Goal: Information Seeking & Learning: Learn about a topic

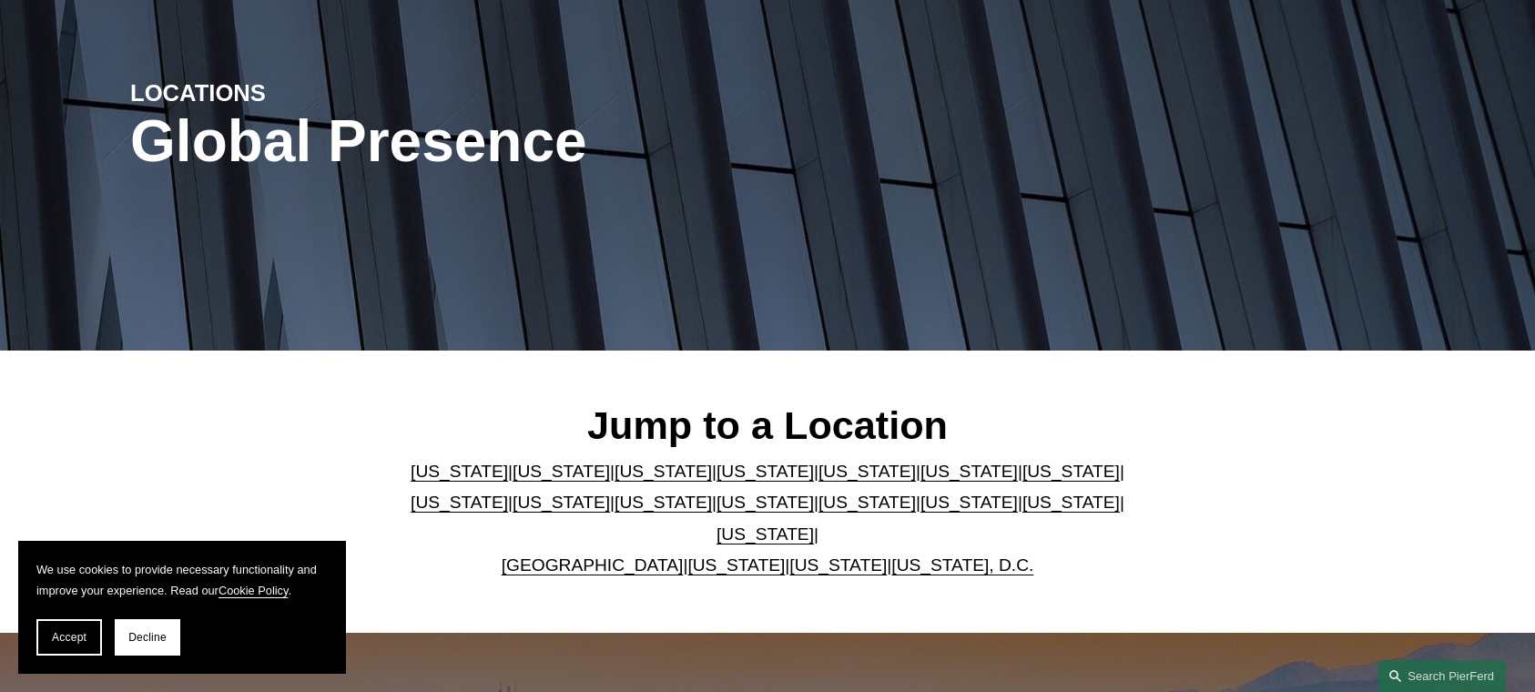
click at [524, 474] on link "[US_STATE]" at bounding box center [560, 470] width 97 height 19
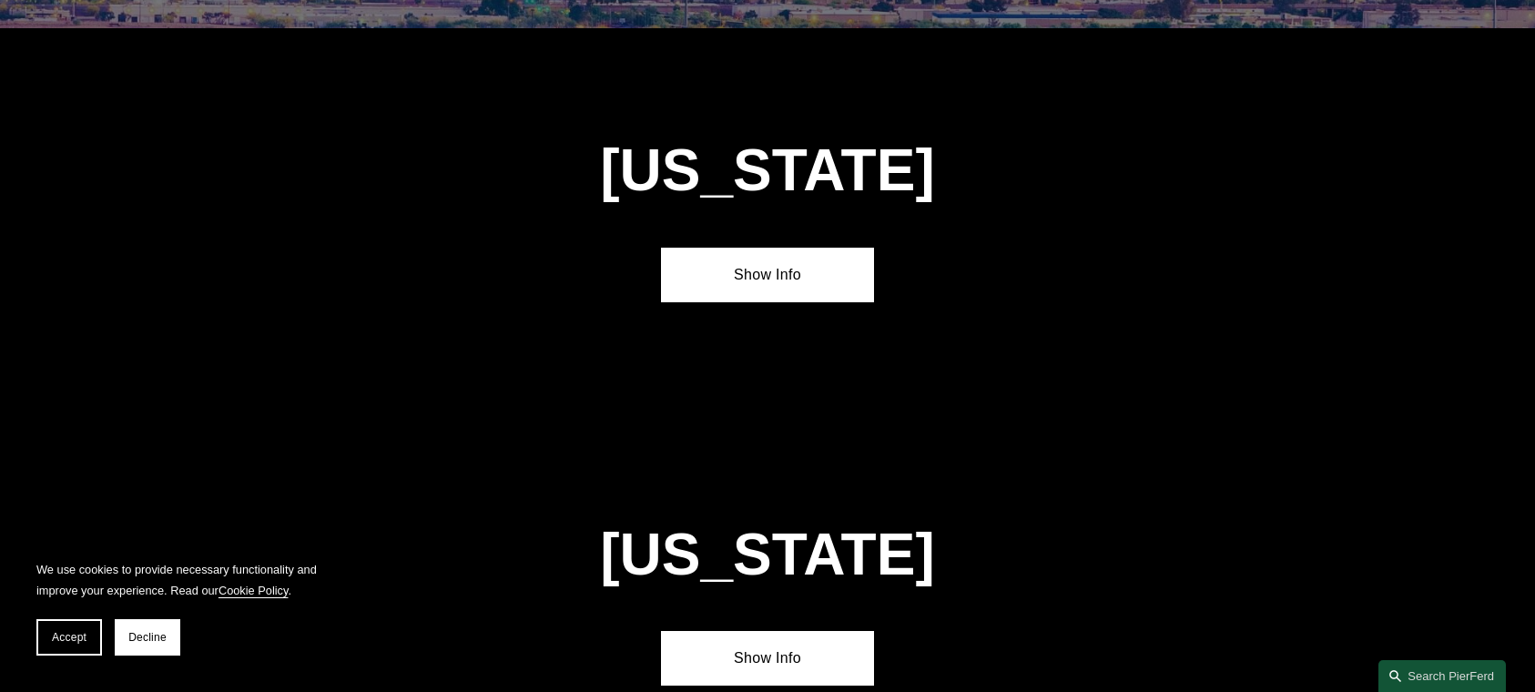
scroll to position [1183, 0]
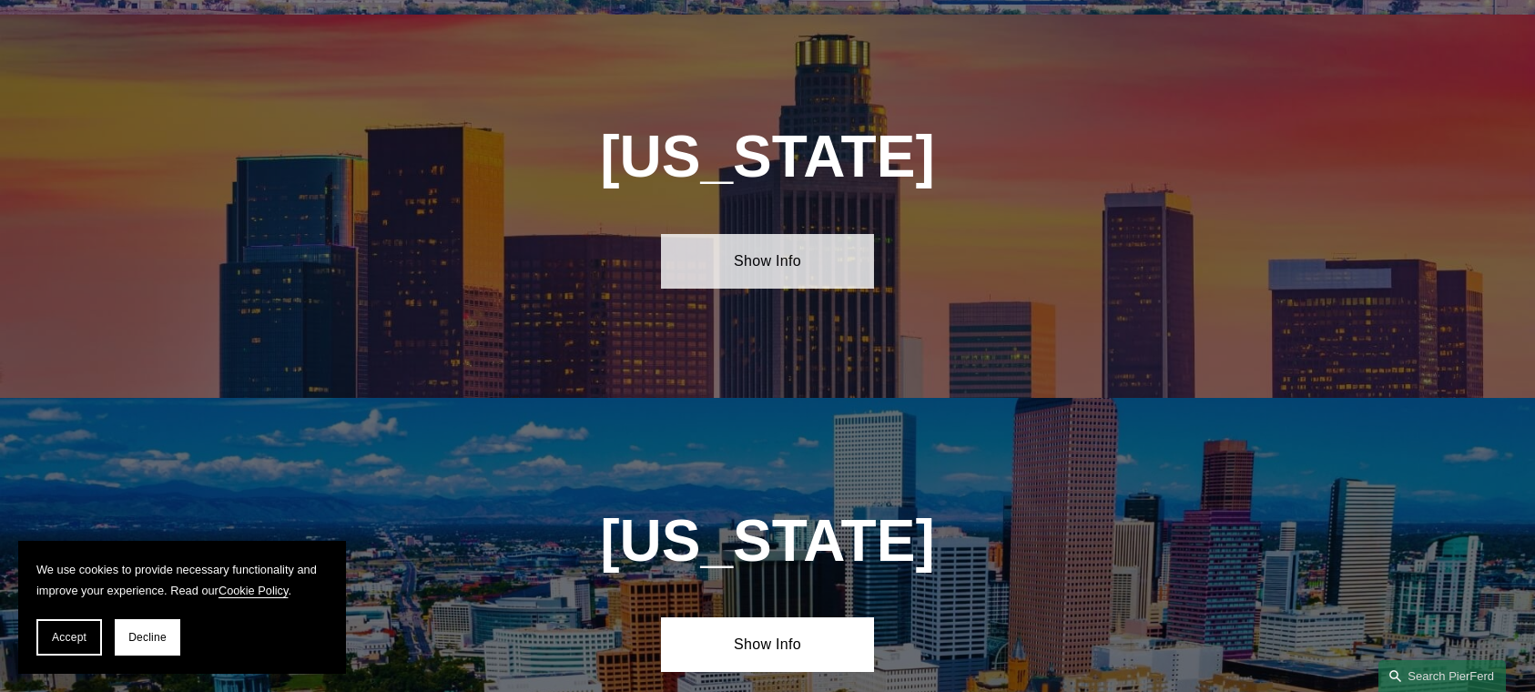
click at [805, 234] on link "Show Info" at bounding box center [767, 261] width 212 height 55
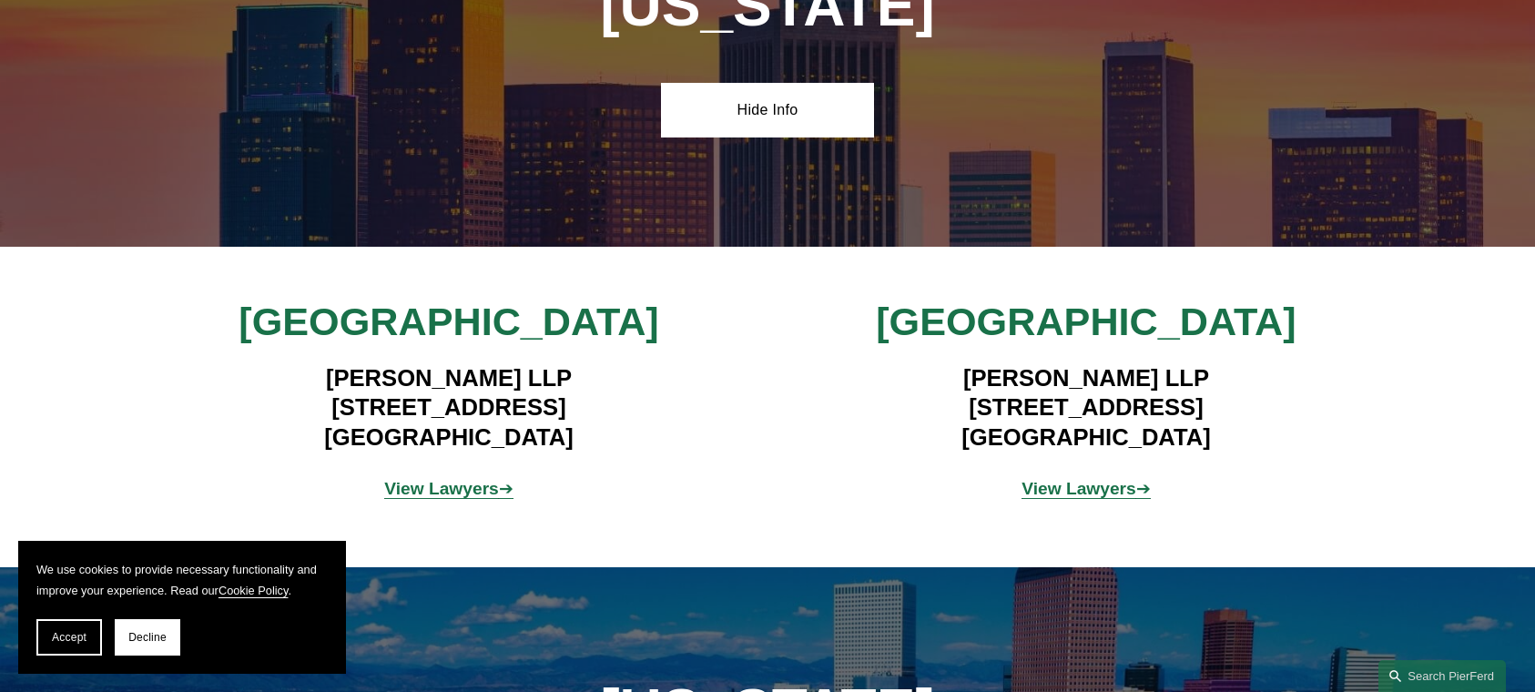
scroll to position [1365, 0]
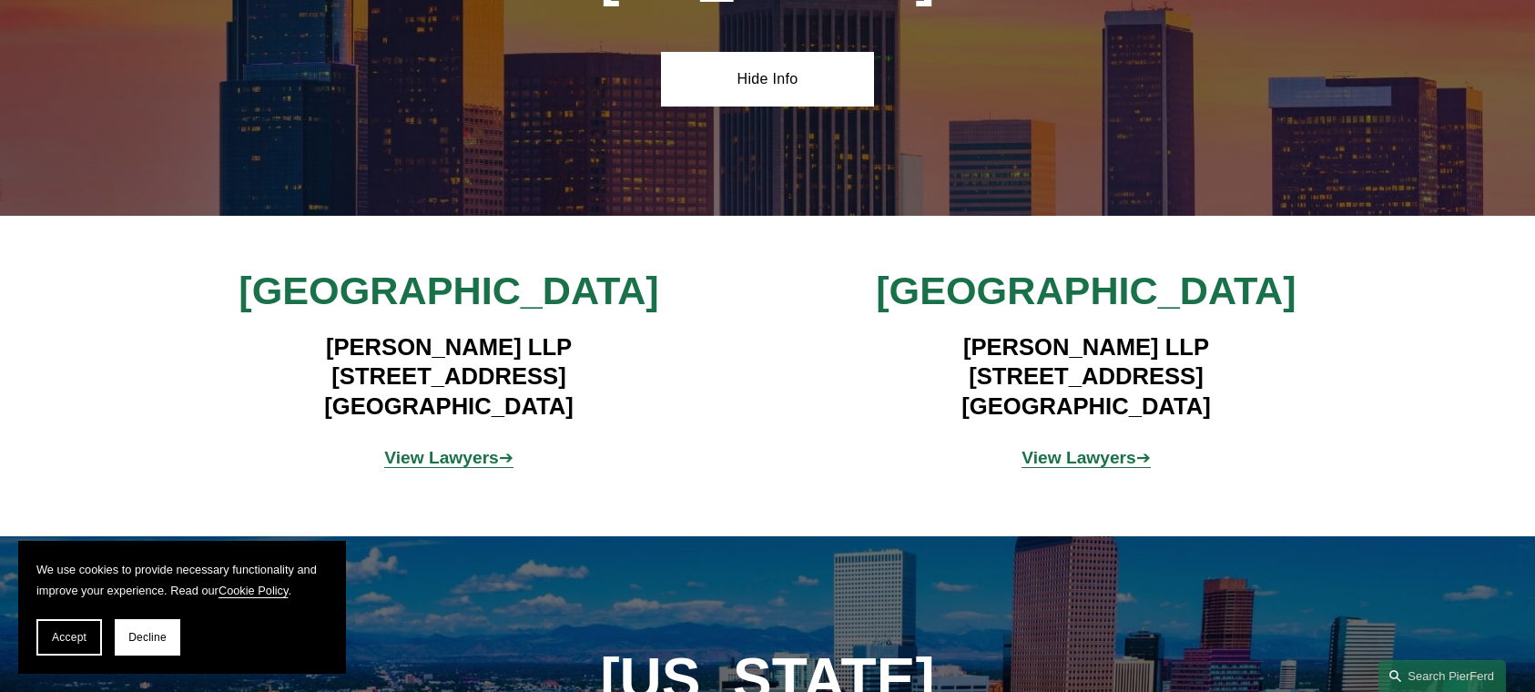
click at [469, 448] on strong "View Lawyers" at bounding box center [441, 457] width 115 height 19
click at [1112, 442] on p "View Lawyers ➔" at bounding box center [1086, 458] width 425 height 32
click at [1044, 448] on strong "View Lawyers" at bounding box center [1078, 457] width 115 height 19
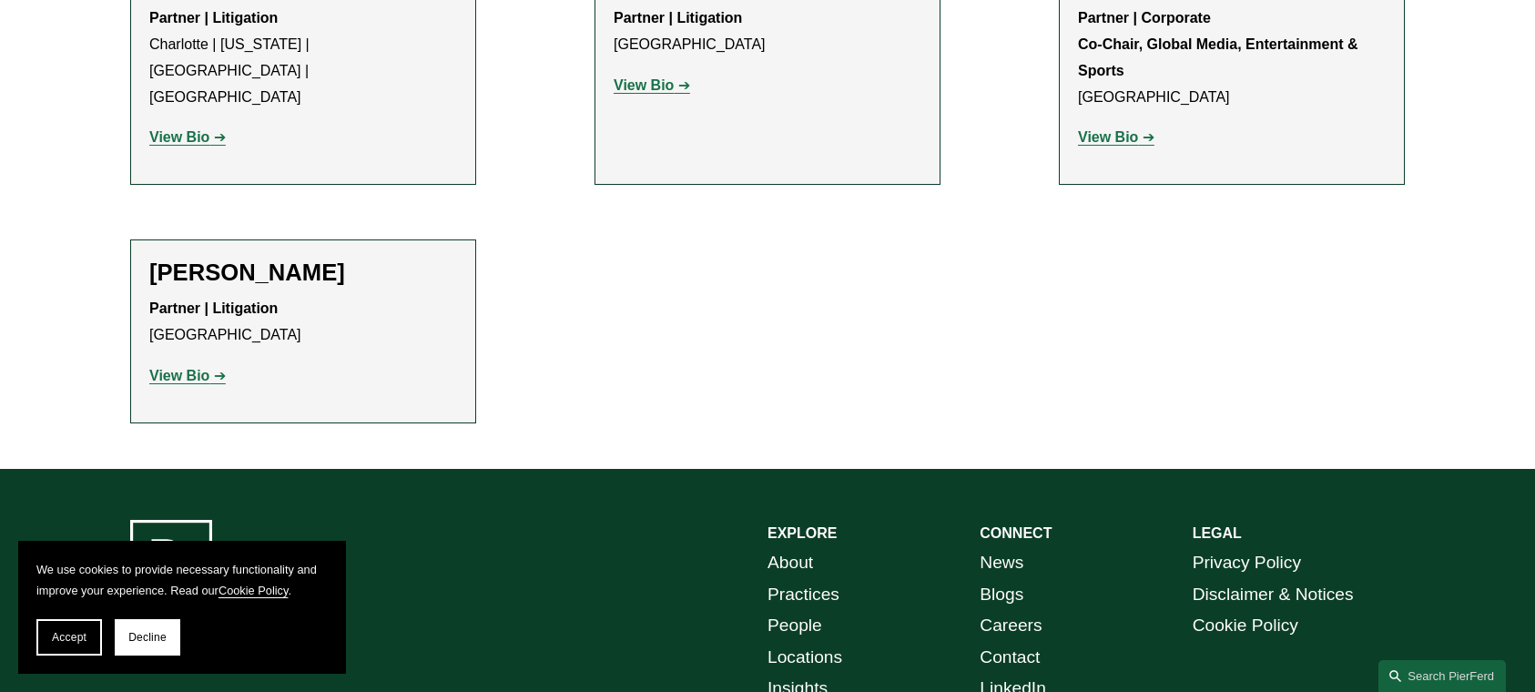
scroll to position [2185, 0]
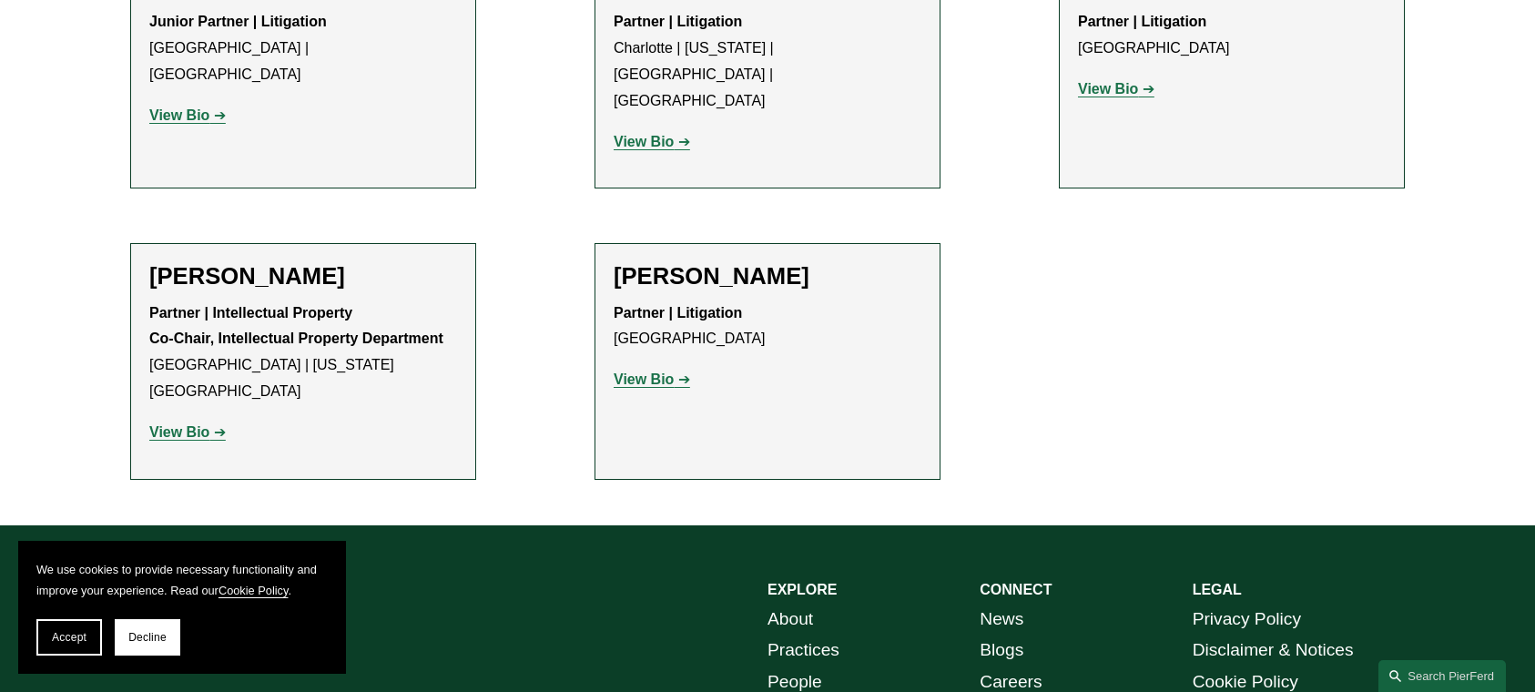
scroll to position [1757, 0]
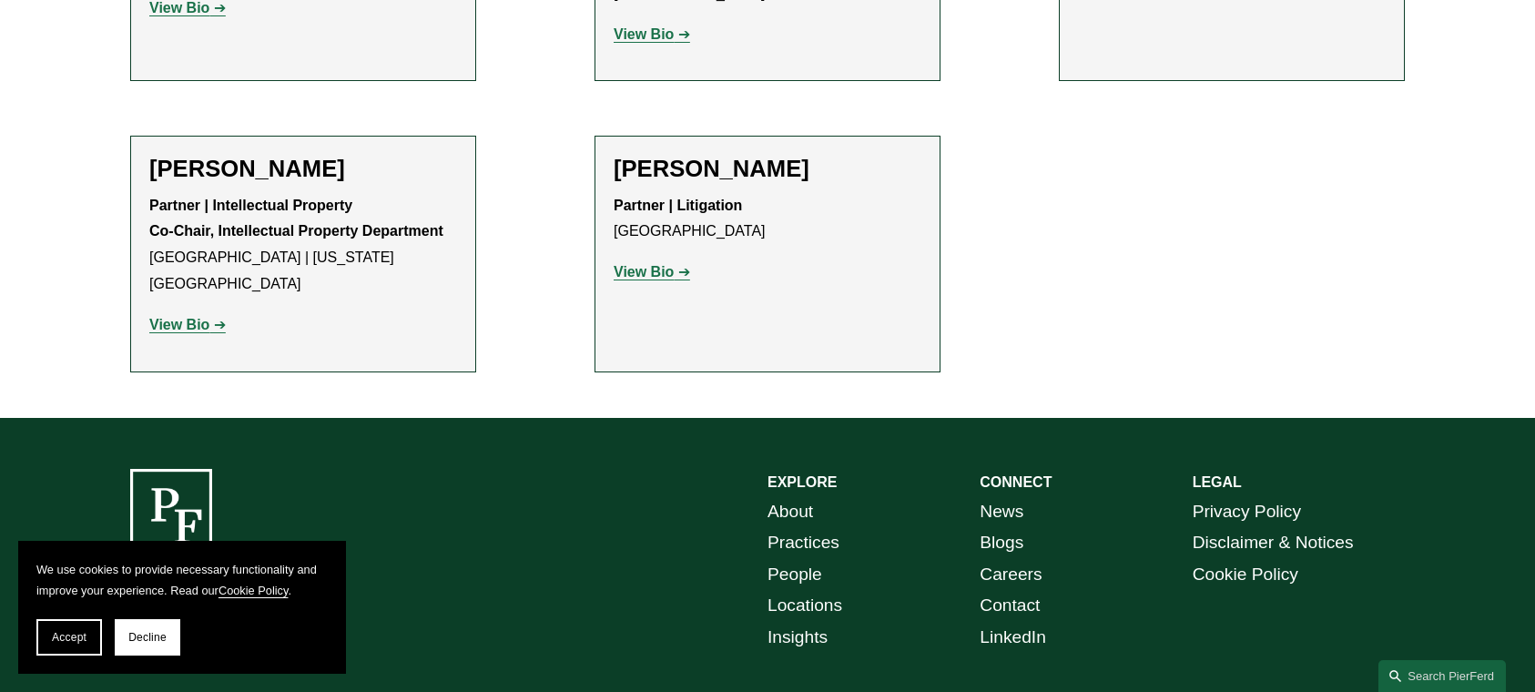
click at [786, 527] on link "Practices" at bounding box center [803, 543] width 72 height 32
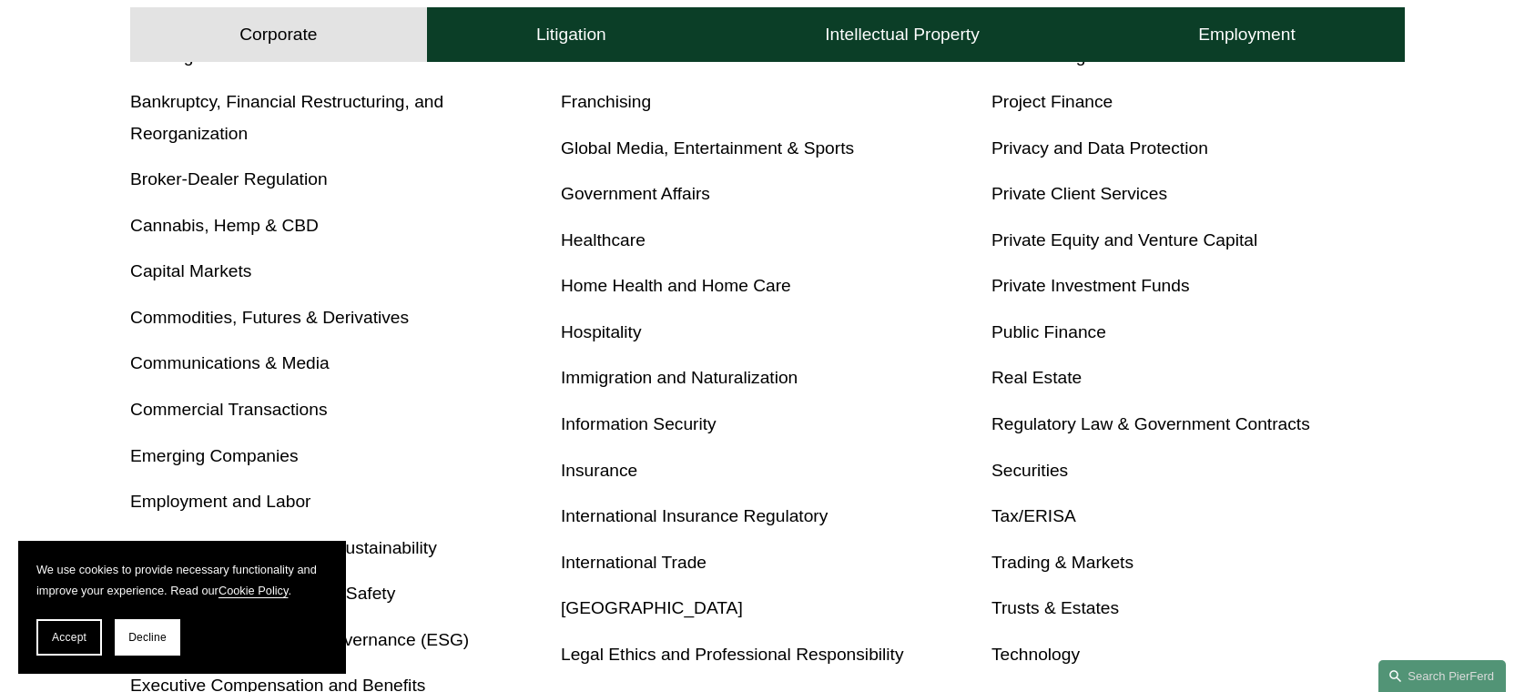
scroll to position [819, 0]
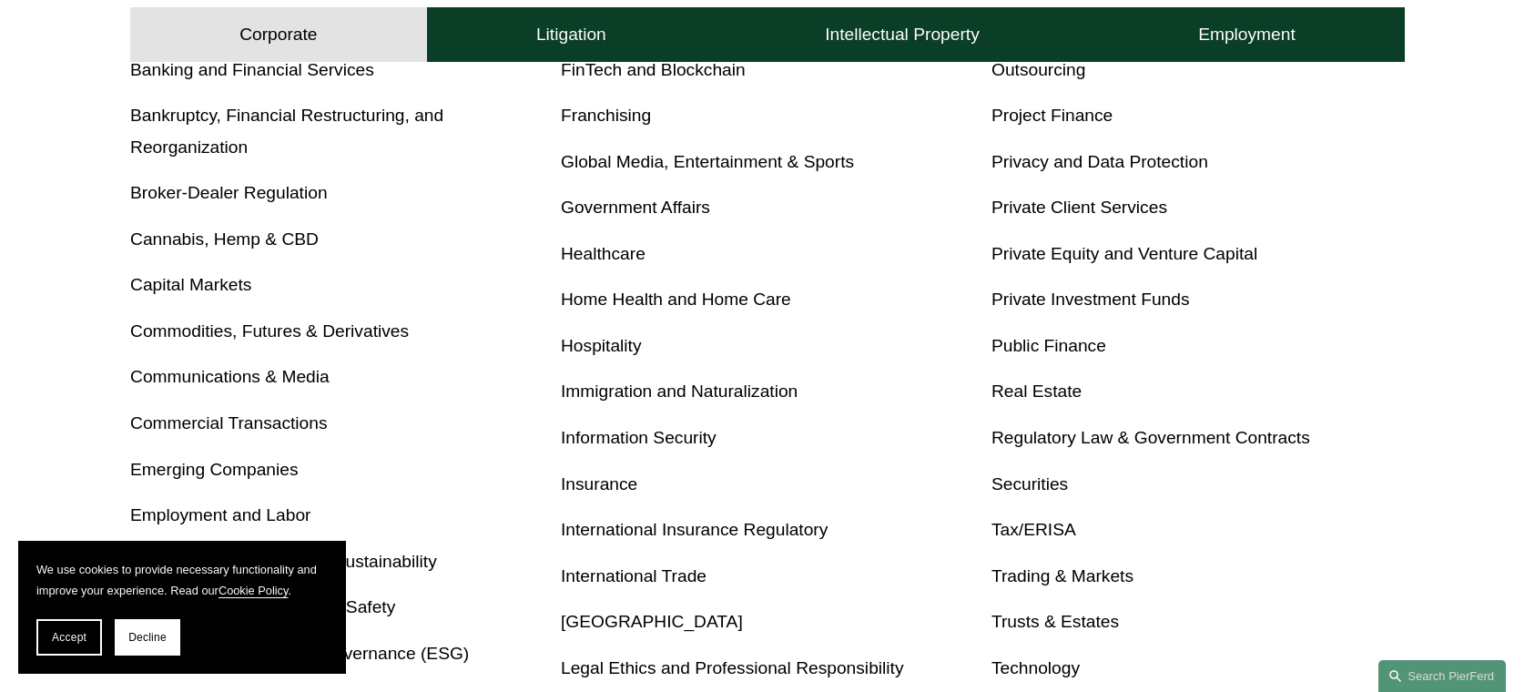
click at [1021, 160] on link "Privacy and Data Protection" at bounding box center [1099, 161] width 217 height 19
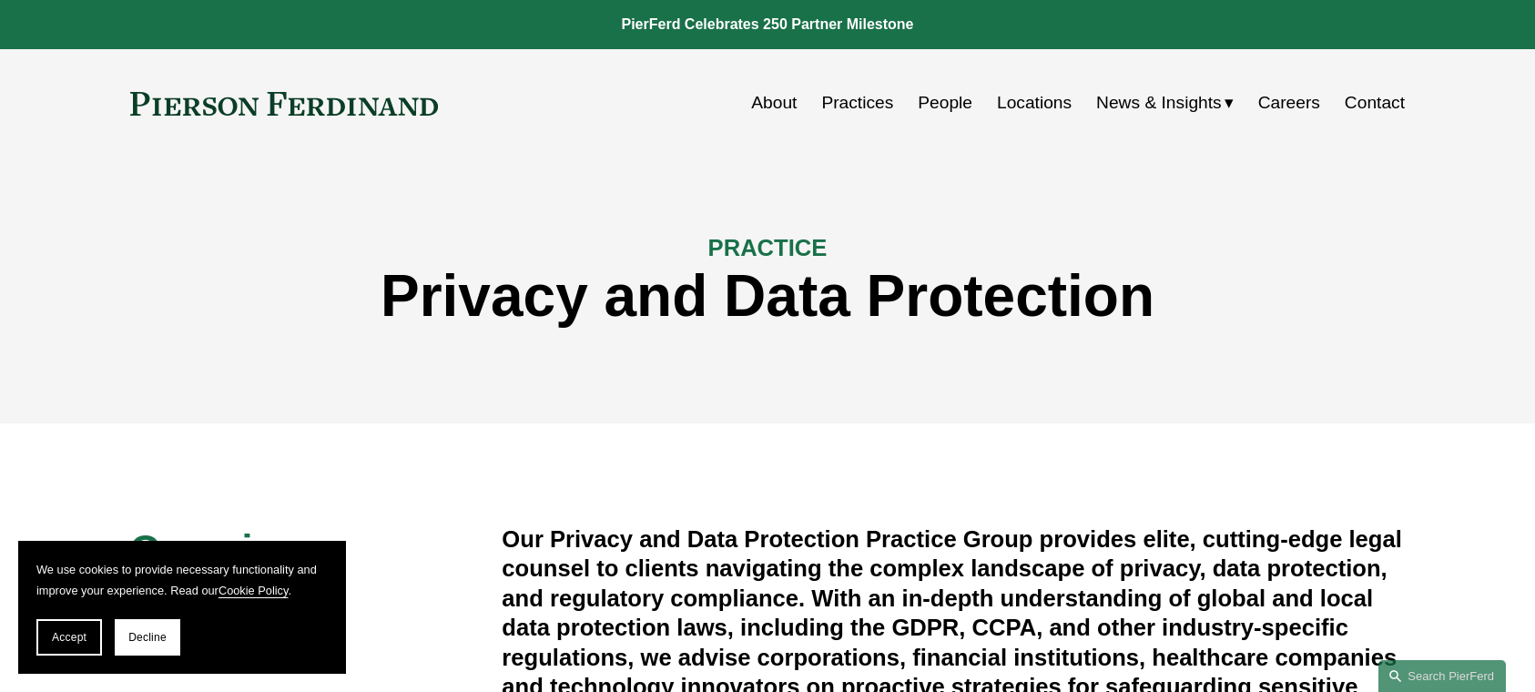
click at [847, 105] on link "Practices" at bounding box center [857, 103] width 72 height 35
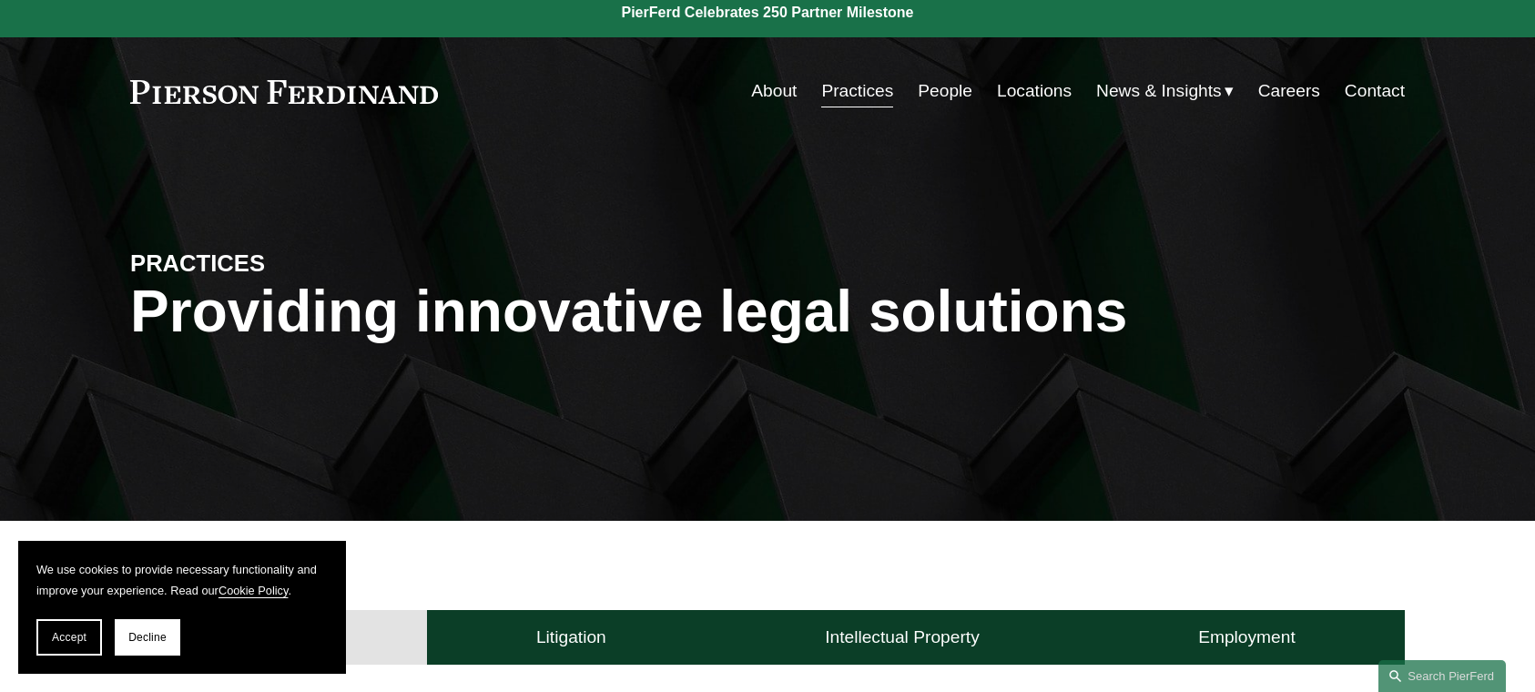
scroll to position [546, 0]
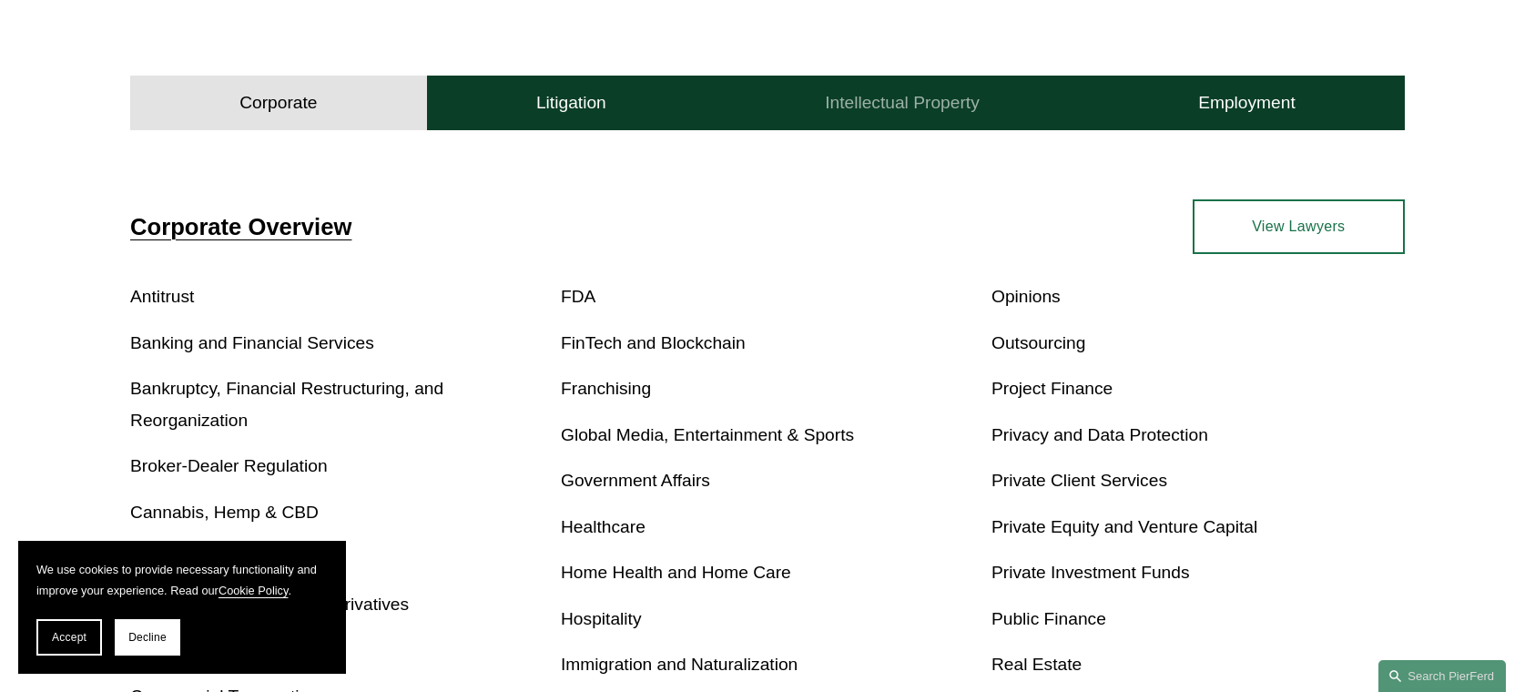
click at [1049, 102] on button "Intellectual Property" at bounding box center [901, 103] width 373 height 55
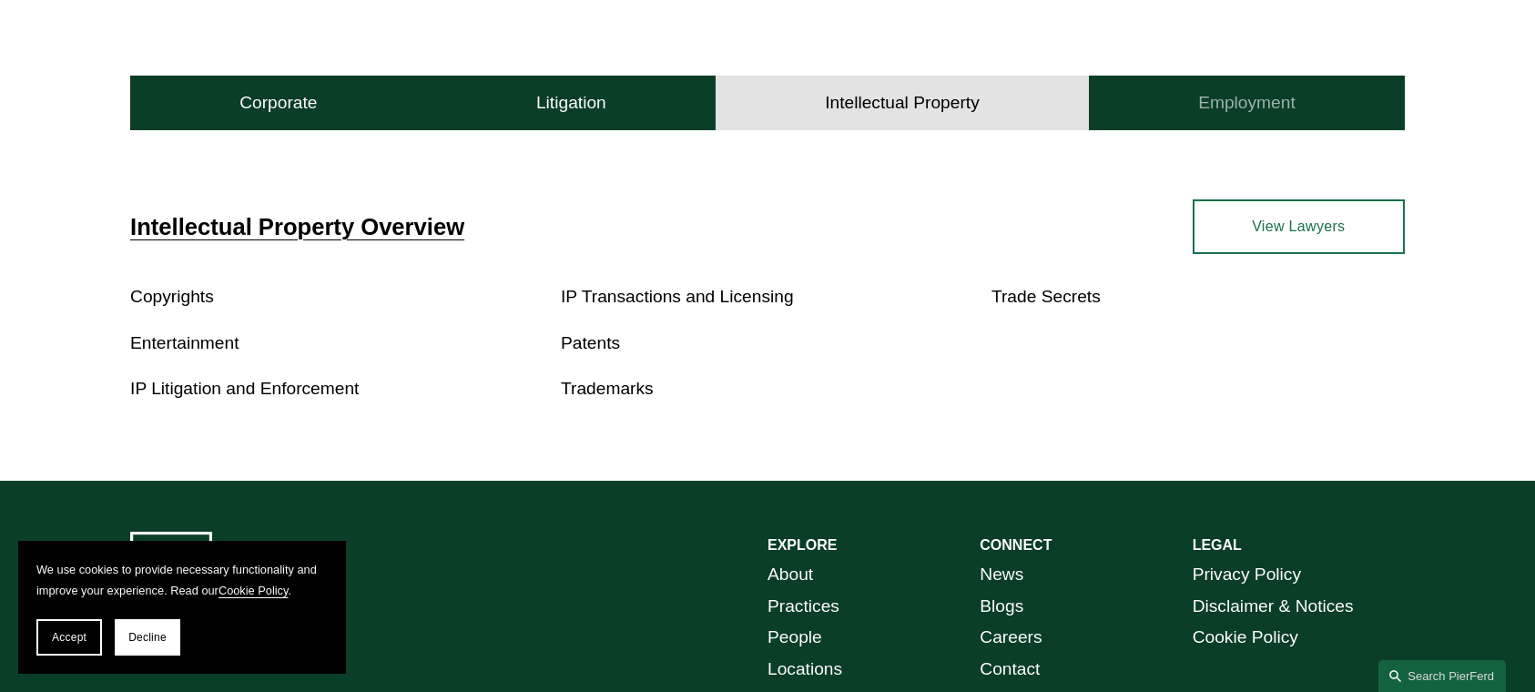
click at [1130, 93] on button "Employment" at bounding box center [1247, 103] width 316 height 55
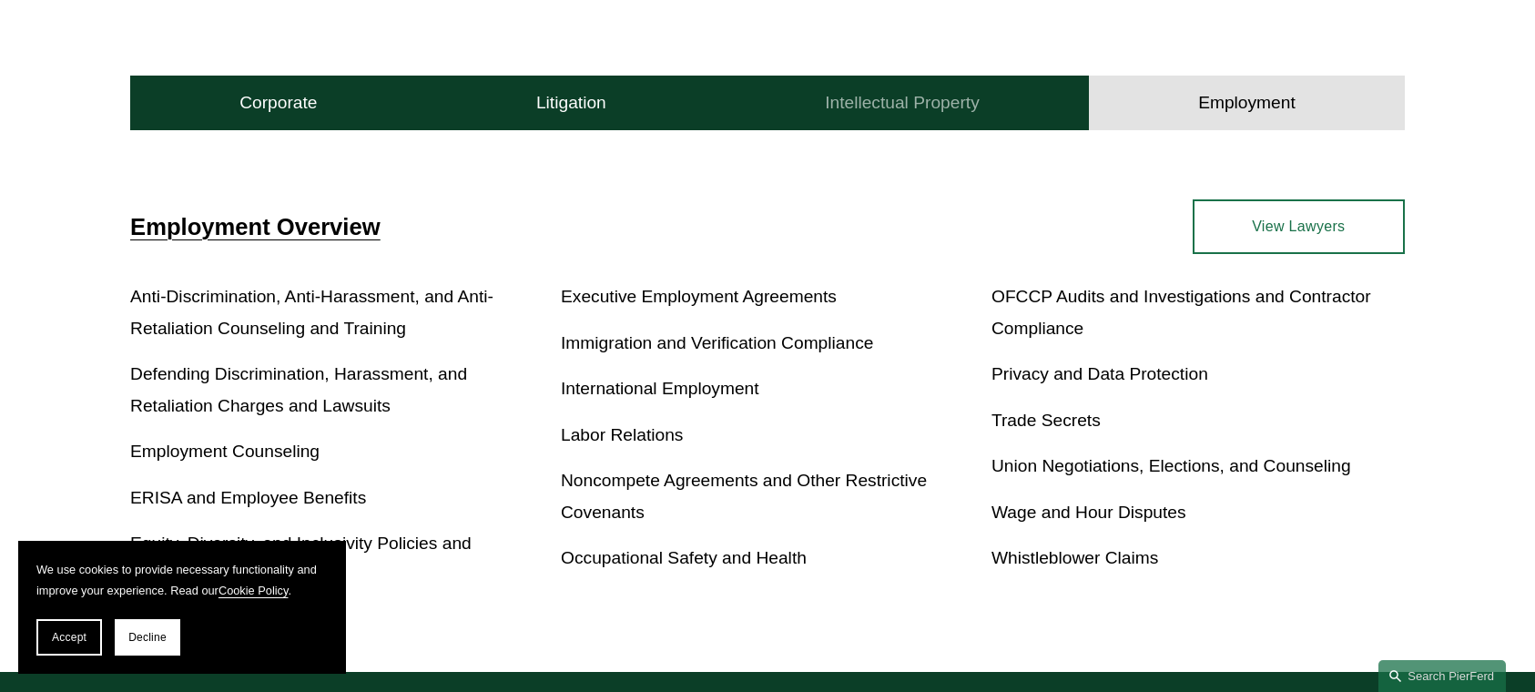
click at [961, 90] on button "Intellectual Property" at bounding box center [901, 103] width 373 height 55
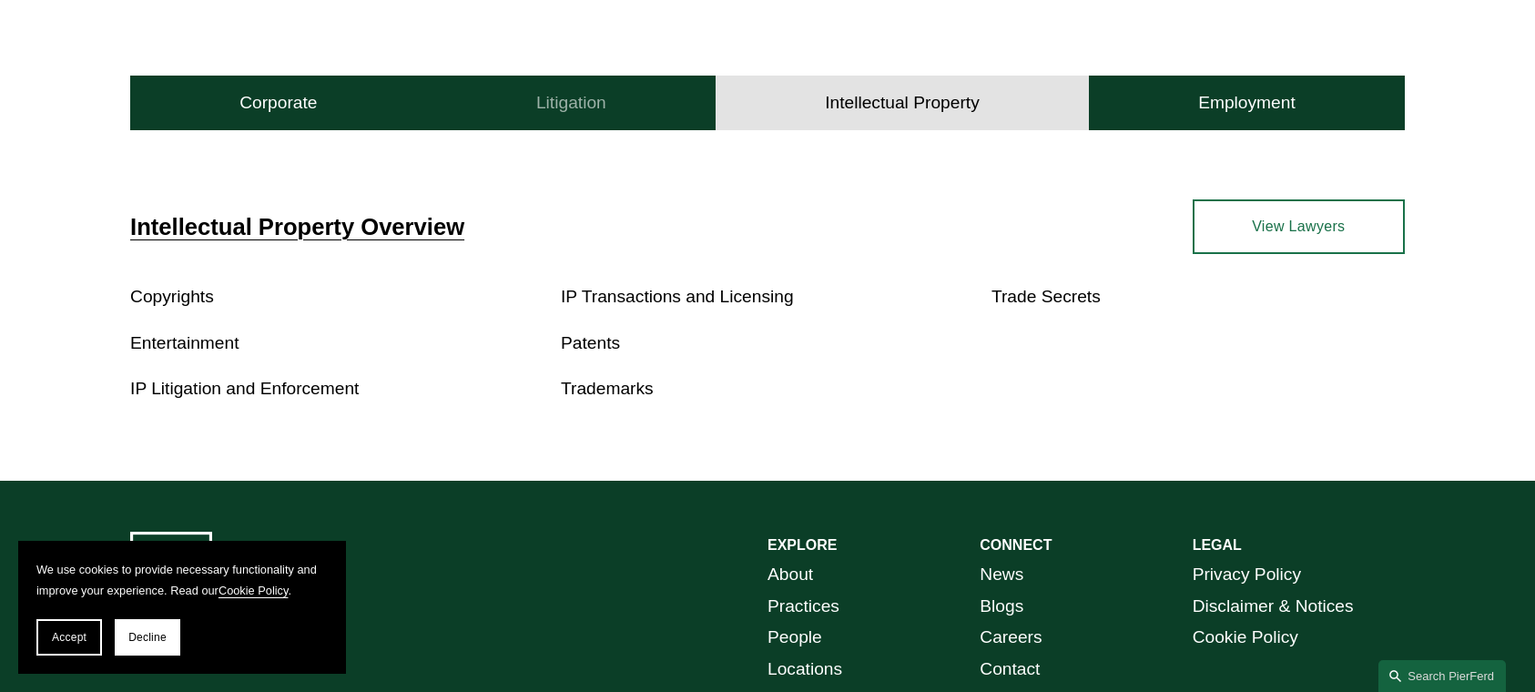
click at [599, 88] on button "Litigation" at bounding box center [571, 103] width 289 height 55
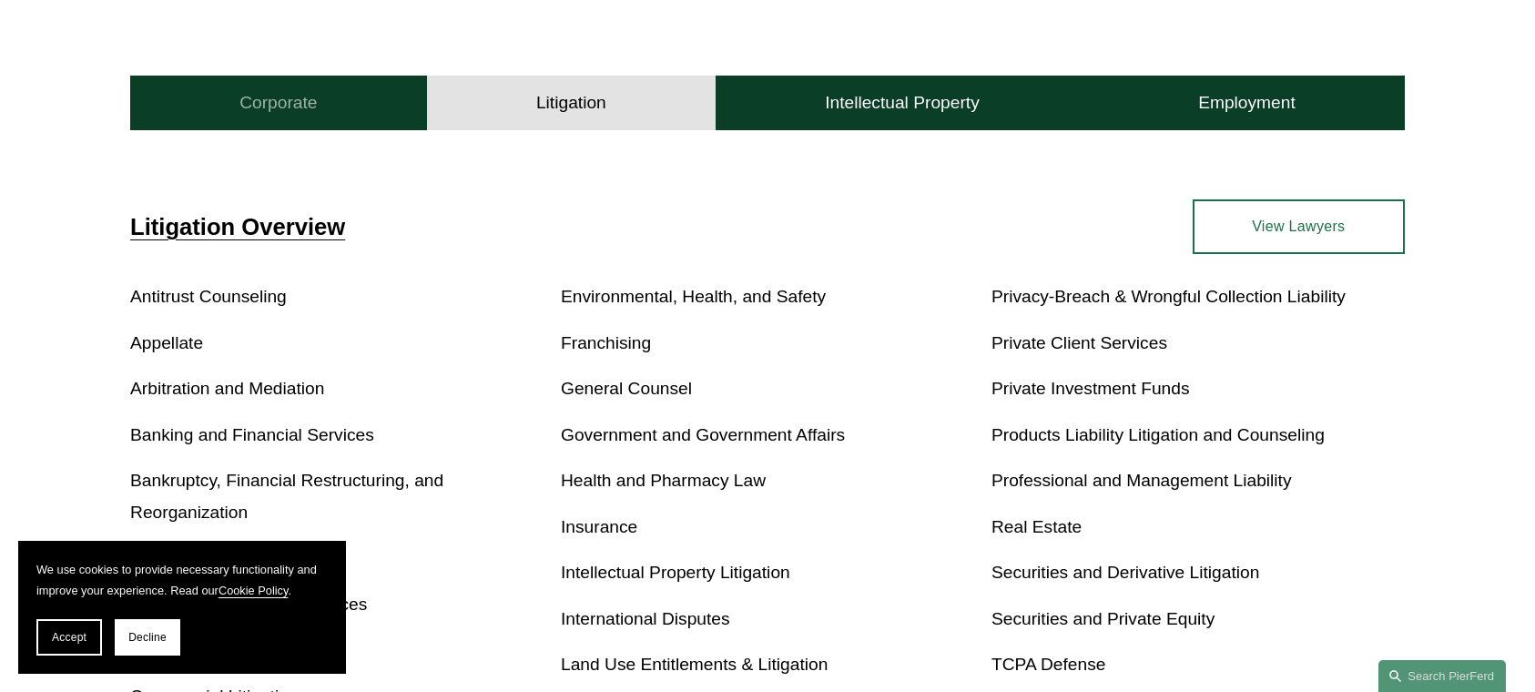
click at [281, 110] on h4 "Corporate" at bounding box center [277, 103] width 77 height 22
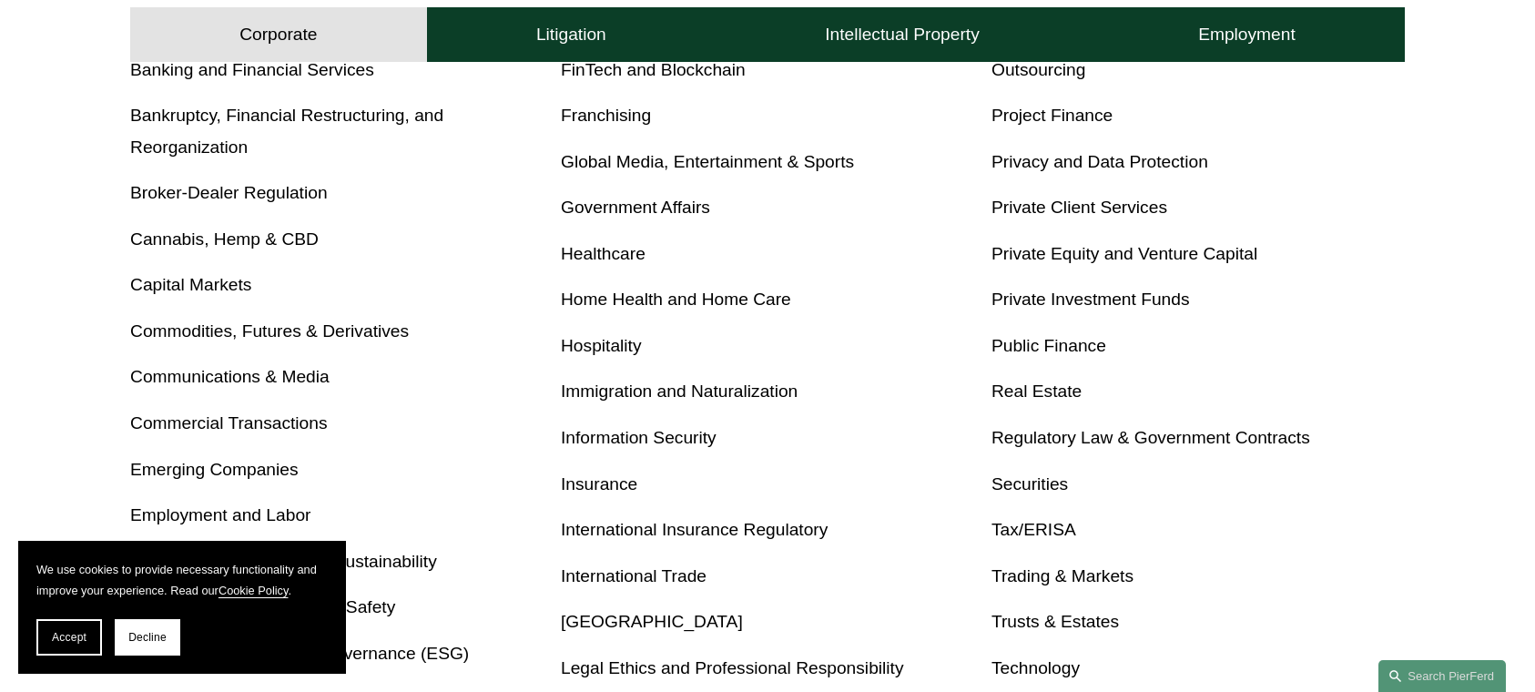
scroll to position [910, 0]
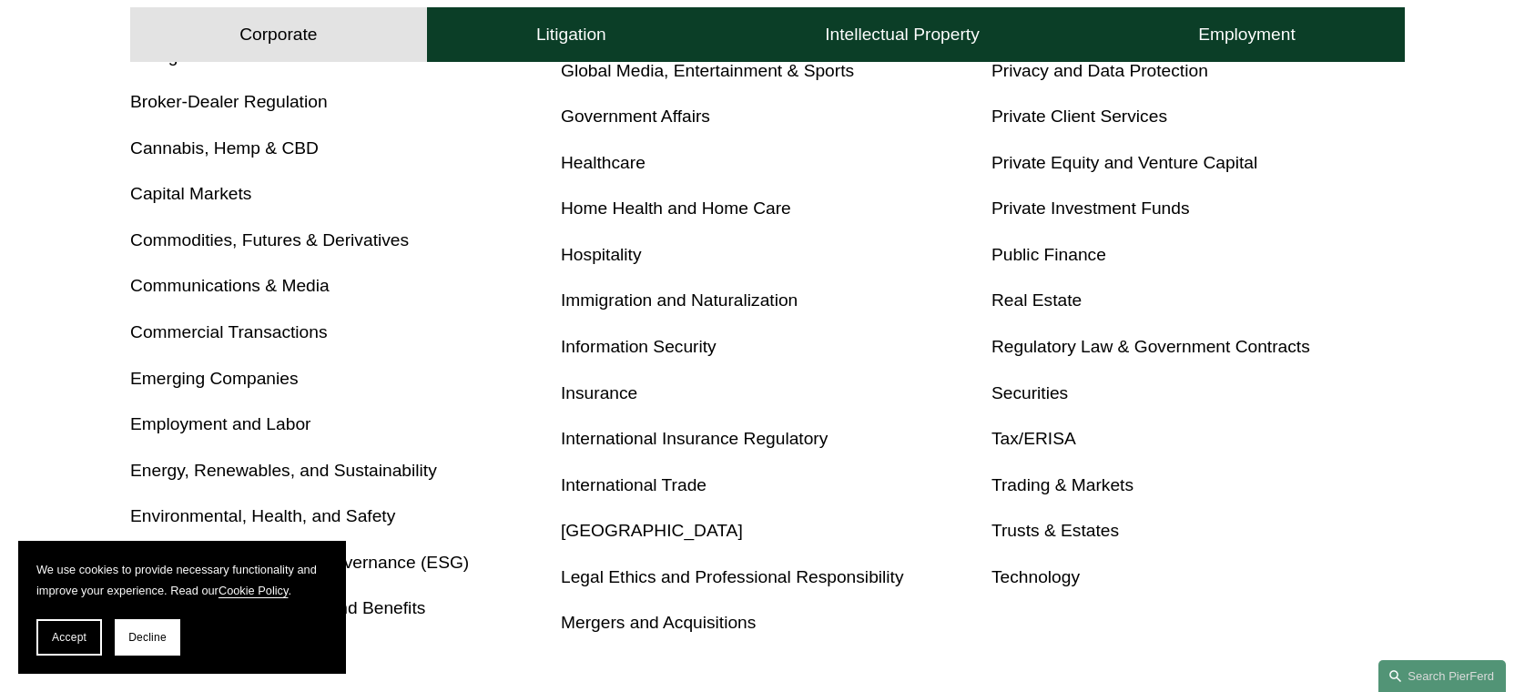
click at [606, 348] on link "Information Security" at bounding box center [639, 346] width 156 height 19
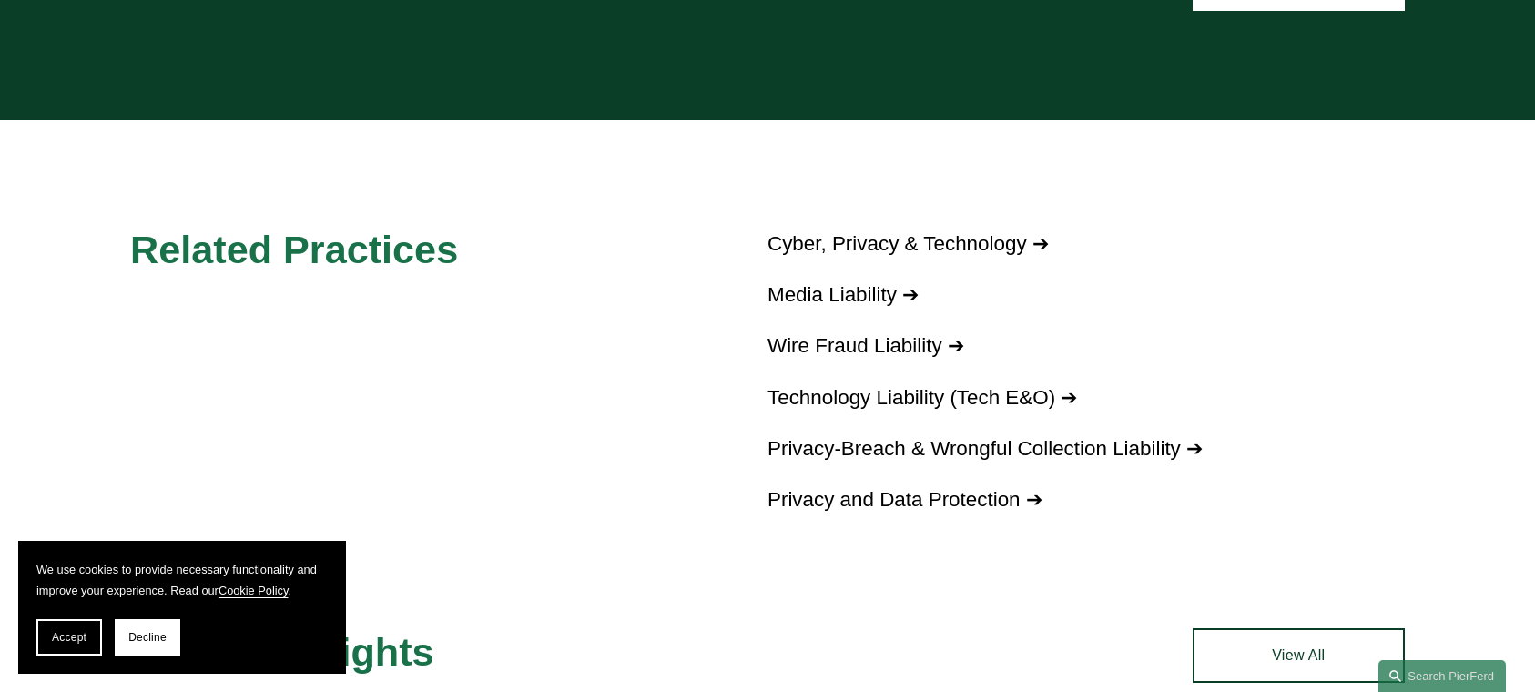
scroll to position [1547, 0]
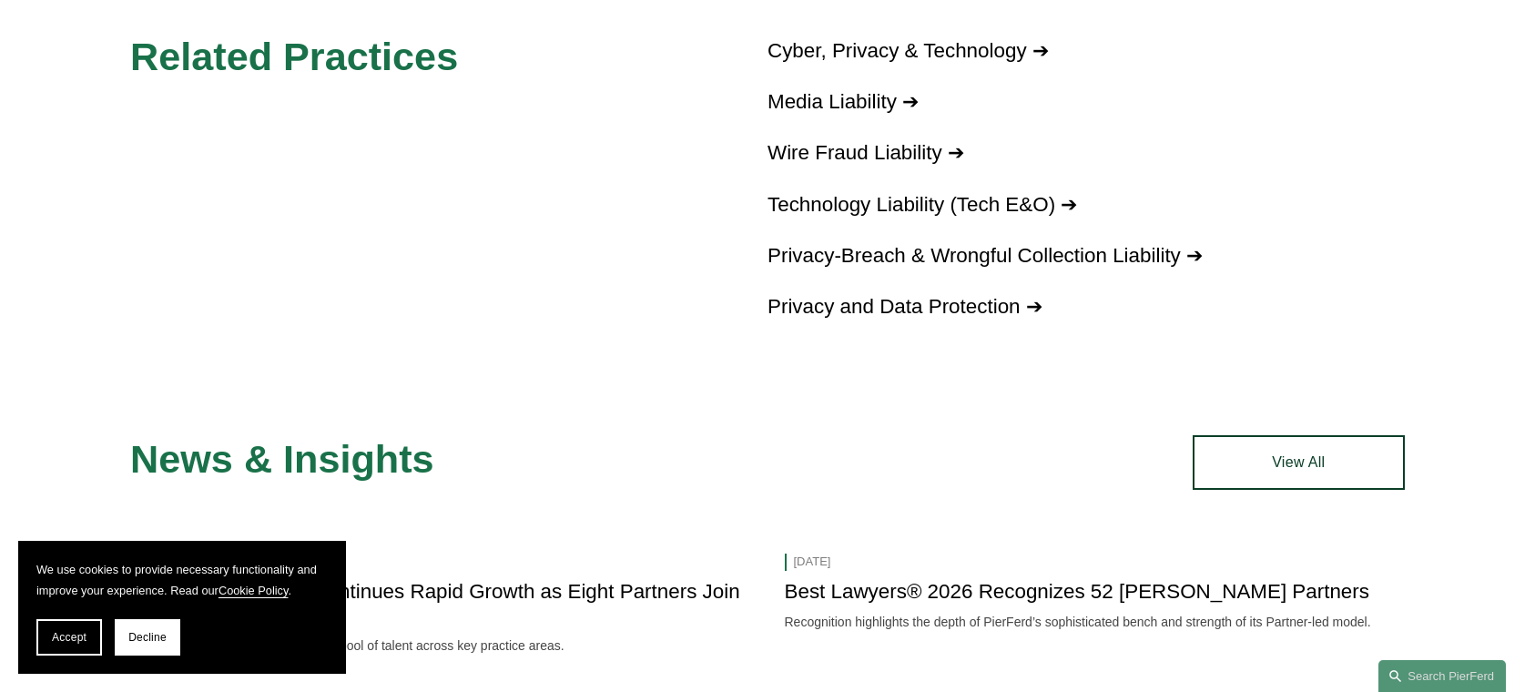
click at [954, 53] on link "Cyber, Privacy & Technology ➔" at bounding box center [907, 50] width 281 height 23
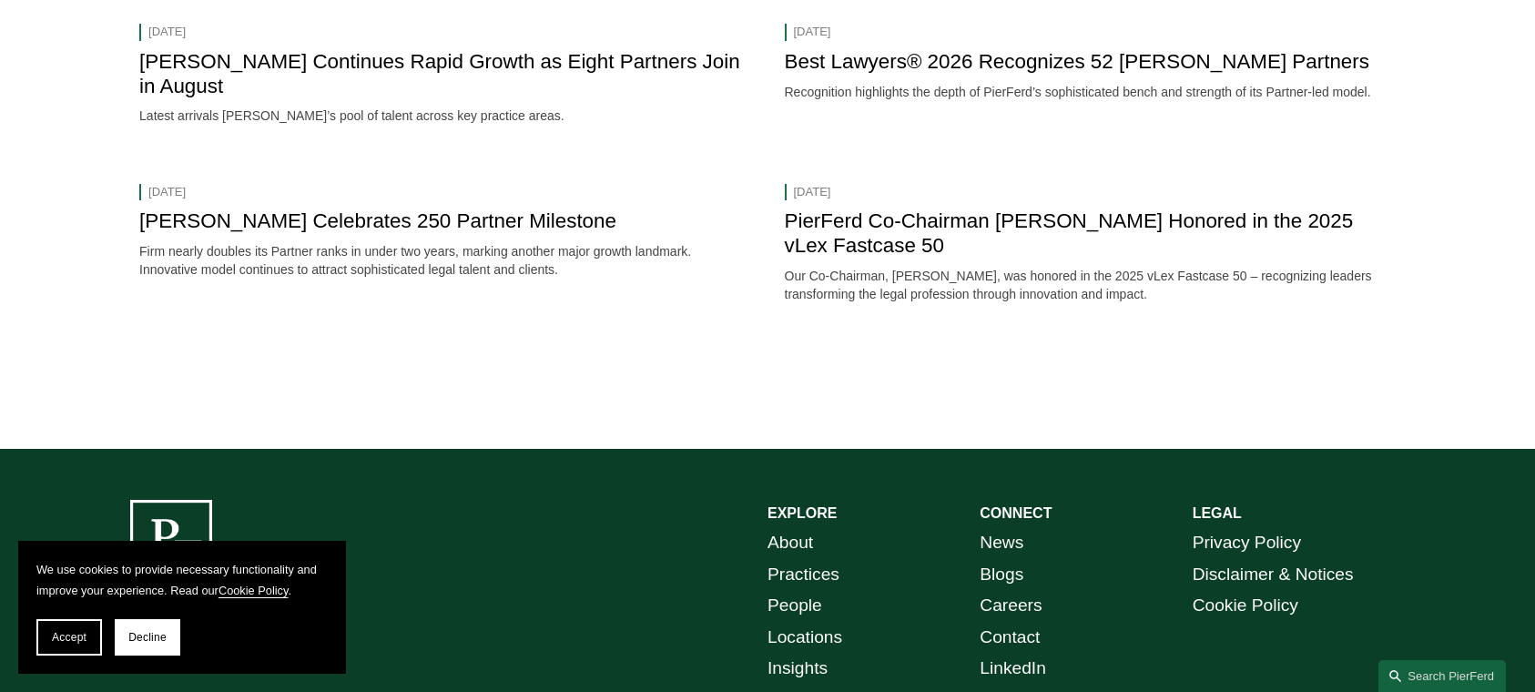
scroll to position [2185, 0]
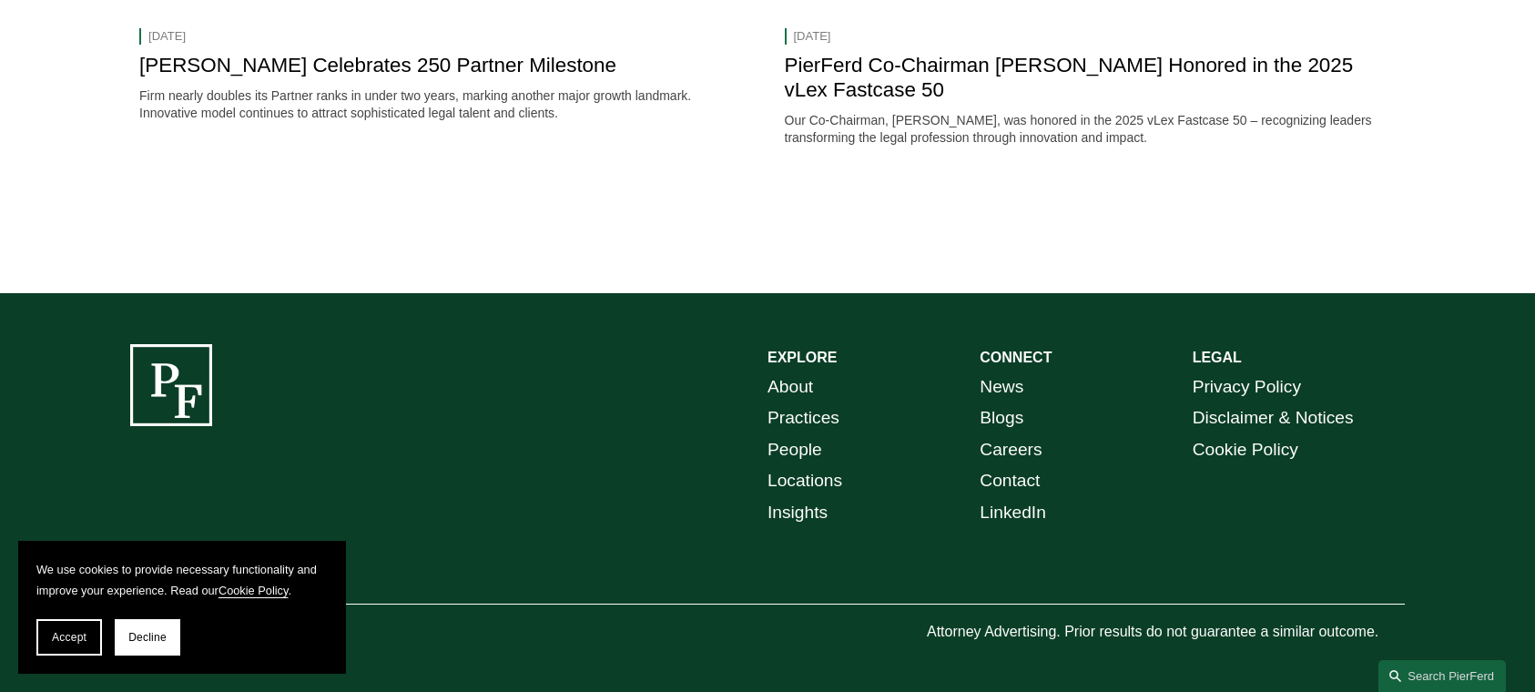
scroll to position [3852, 0]
